Goal: Check status

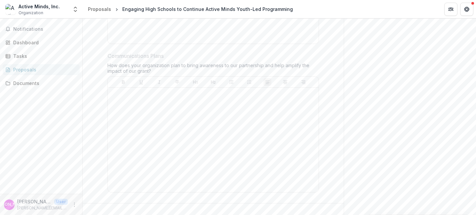
scroll to position [1183, 0]
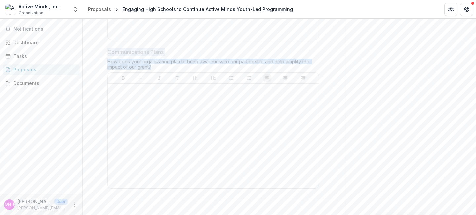
drag, startPoint x: 158, startPoint y: 63, endPoint x: 105, endPoint y: 48, distance: 55.1
copy div "Communications Plans How does your organization plan to bring awareness to our …"
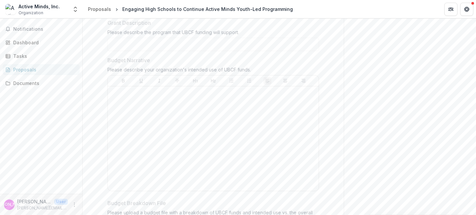
scroll to position [365, 0]
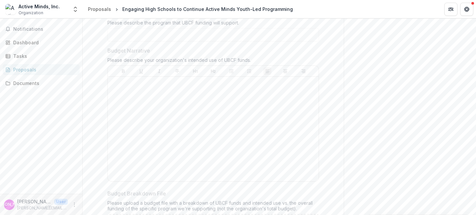
click at [162, 120] on div at bounding box center [213, 128] width 206 height 99
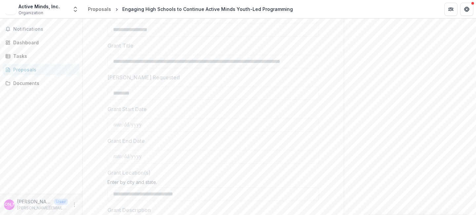
scroll to position [182, 0]
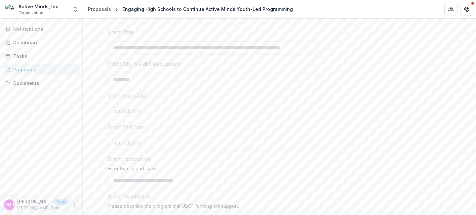
click at [155, 161] on label "Grant Location(s)" at bounding box center [211, 159] width 208 height 8
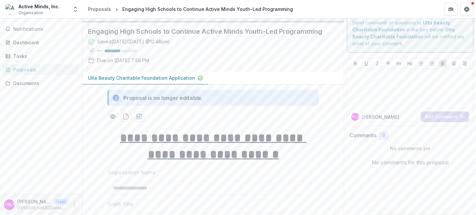
scroll to position [0, 0]
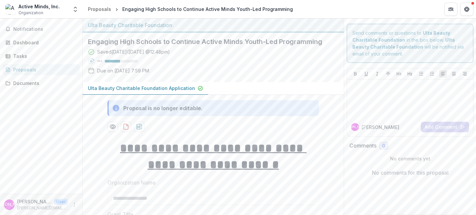
click at [194, 108] on div "Proposal is no longer editable." at bounding box center [162, 108] width 79 height 8
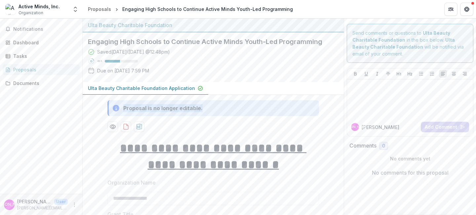
click at [194, 108] on div "Proposal is no longer editable." at bounding box center [162, 108] width 79 height 8
click at [134, 72] on p "Due on Oct 03, 2025, 7:59 PM" at bounding box center [123, 70] width 52 height 7
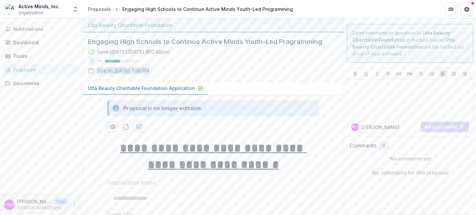
click at [134, 72] on p "Due on Oct 03, 2025, 7:59 PM" at bounding box center [123, 70] width 52 height 7
click at [244, 79] on div "Engaging High Schools to Continue Active Minds Youth-Led Programming Saved 7 da…" at bounding box center [208, 57] width 251 height 50
